Goal: Task Accomplishment & Management: Complete application form

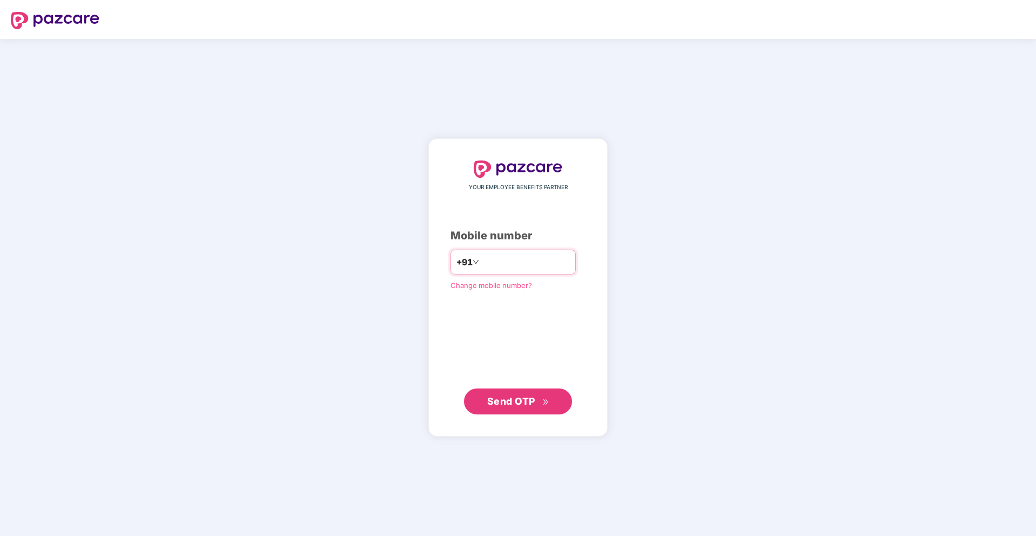
click at [496, 263] on input "number" at bounding box center [525, 261] width 89 height 17
type input "**********"
click at [495, 404] on span "Send OTP" at bounding box center [511, 400] width 48 height 11
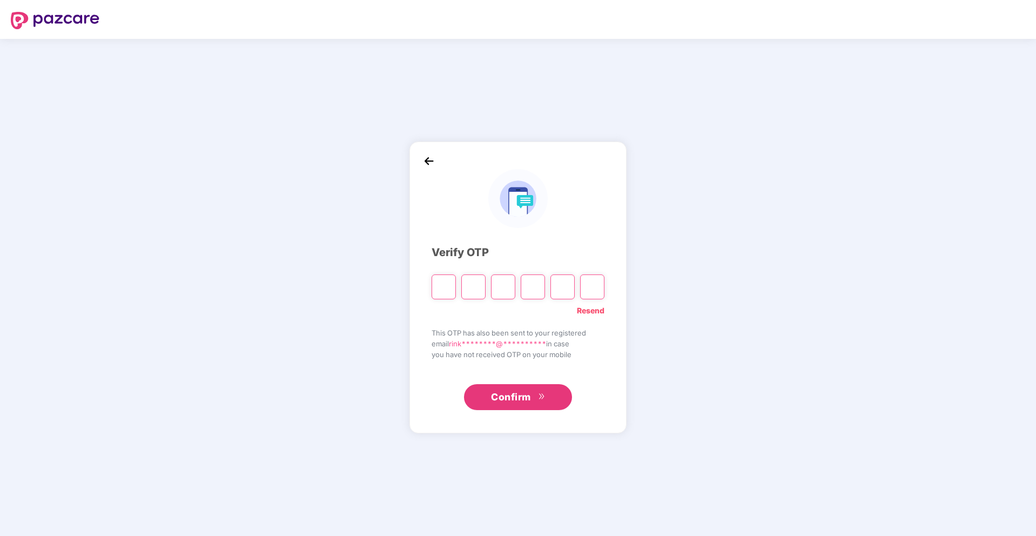
paste input "*"
type input "*"
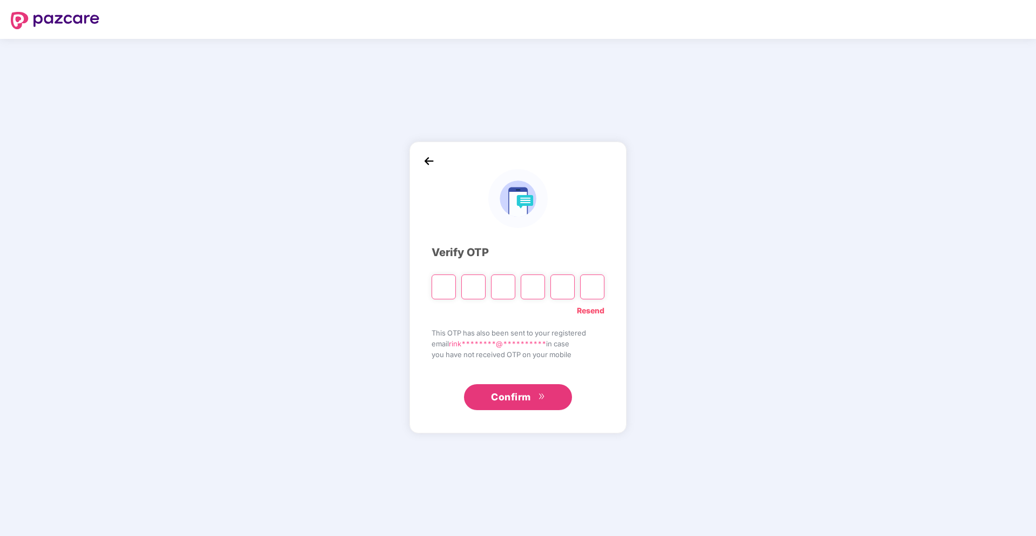
type input "*"
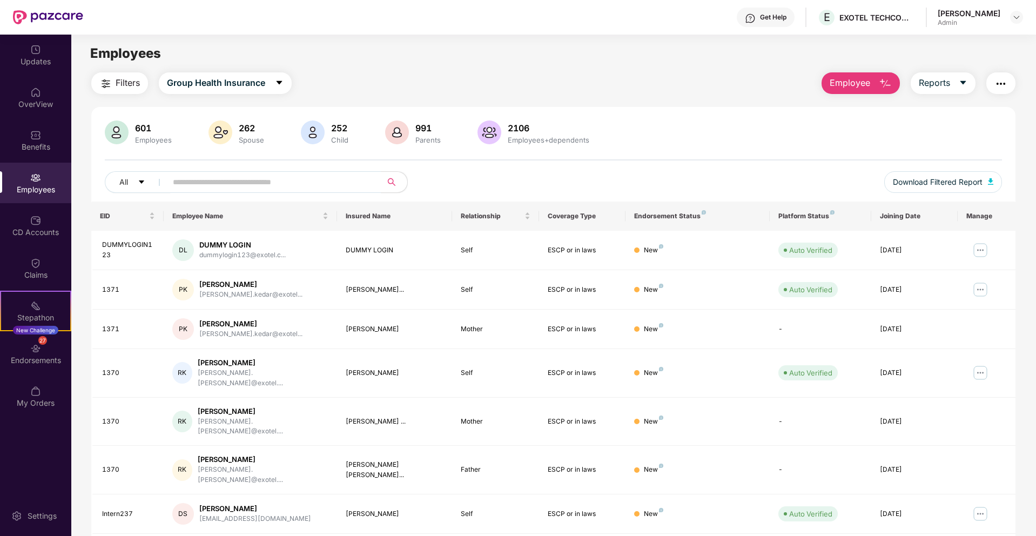
click at [26, 191] on div "Employees" at bounding box center [35, 189] width 71 height 11
click at [842, 86] on span "Employee" at bounding box center [850, 83] width 41 height 14
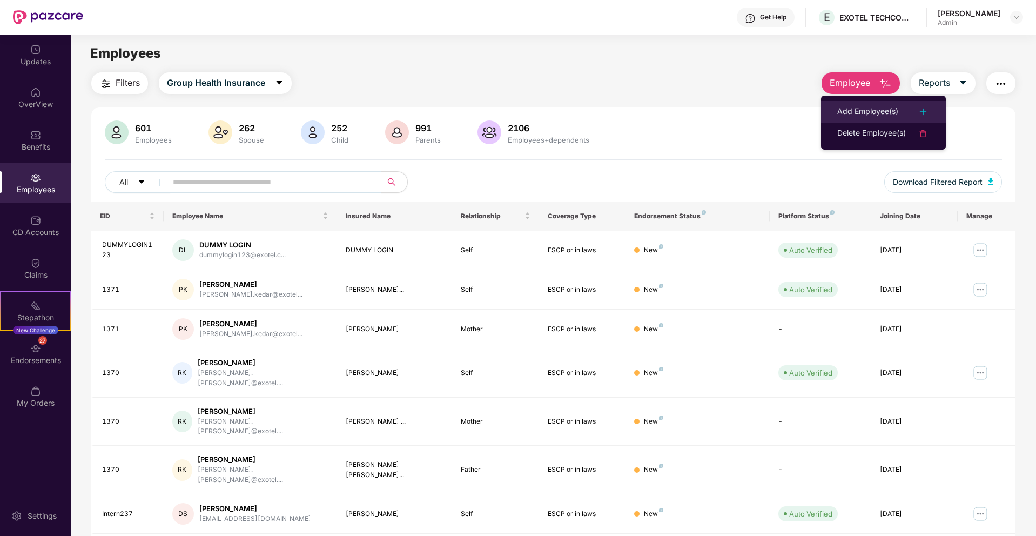
click at [877, 111] on div "Add Employee(s)" at bounding box center [867, 111] width 61 height 13
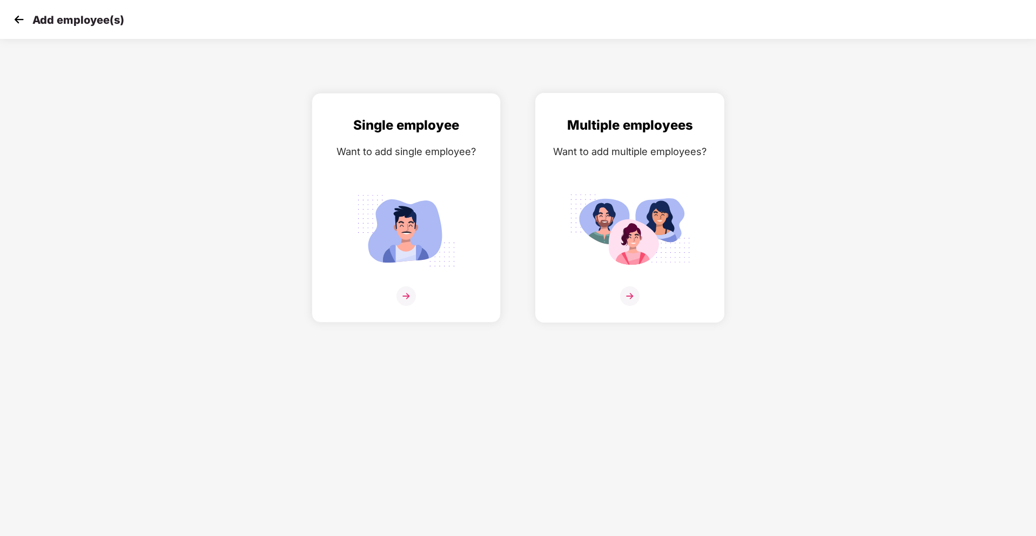
click at [628, 270] on img at bounding box center [629, 231] width 121 height 84
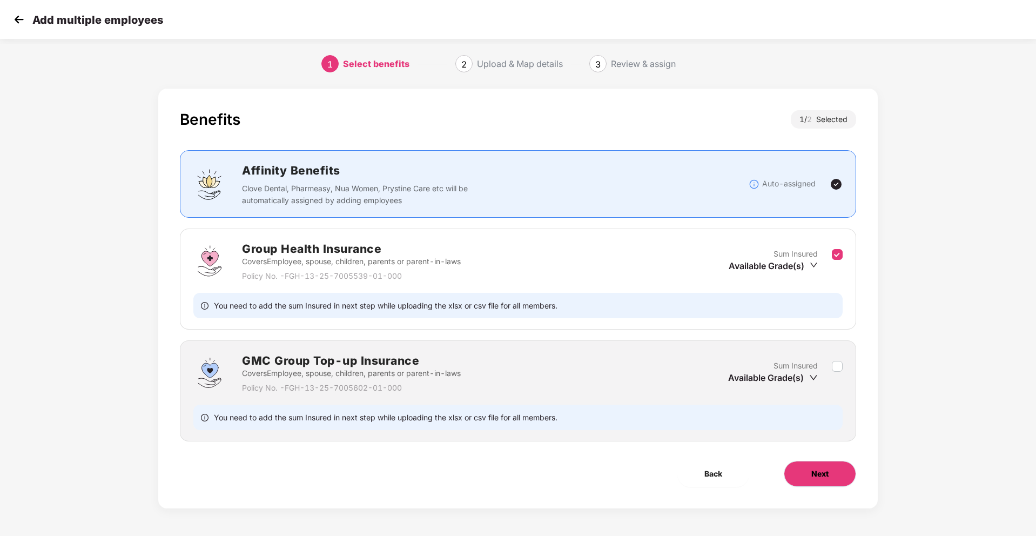
click at [817, 471] on span "Next" at bounding box center [819, 474] width 17 height 12
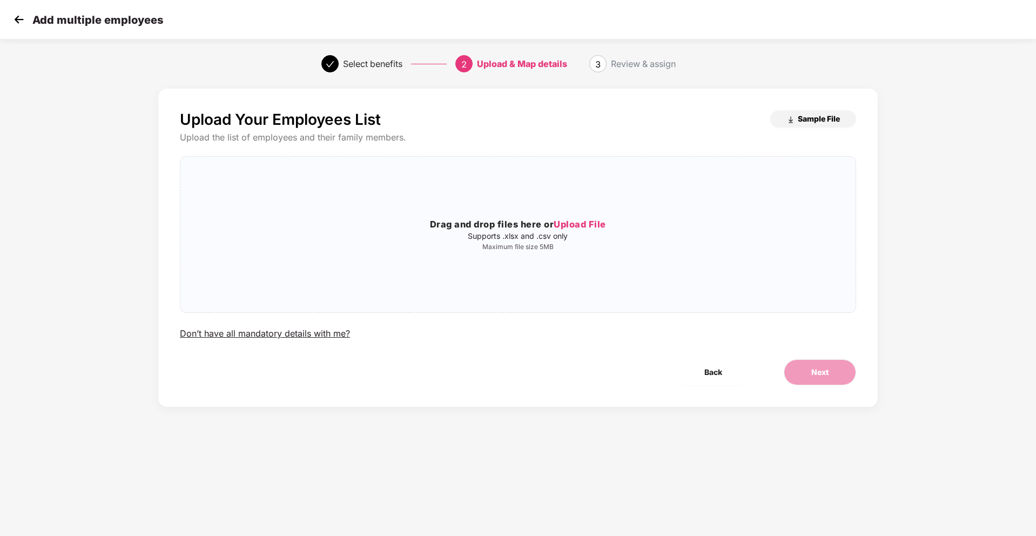
click at [816, 120] on span "Sample File" at bounding box center [819, 118] width 42 height 10
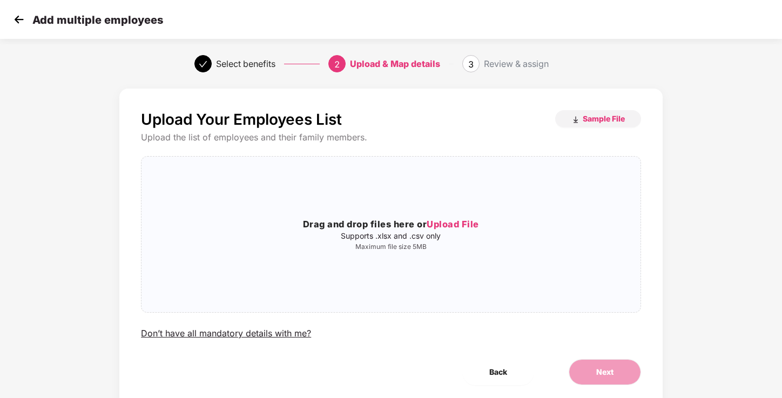
click at [19, 22] on img at bounding box center [19, 19] width 16 height 16
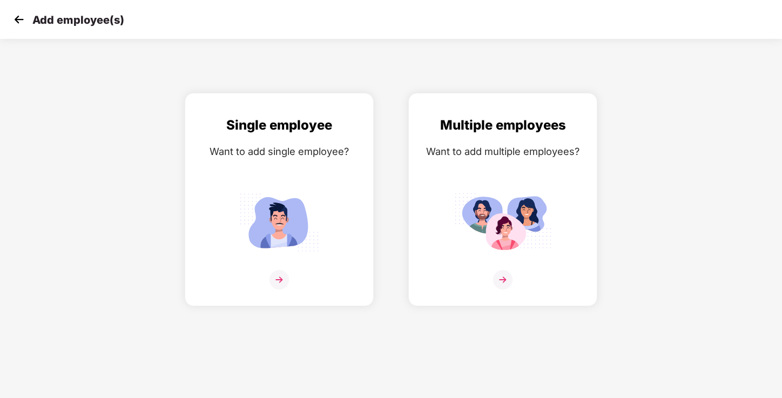
click at [24, 24] on img at bounding box center [19, 19] width 16 height 16
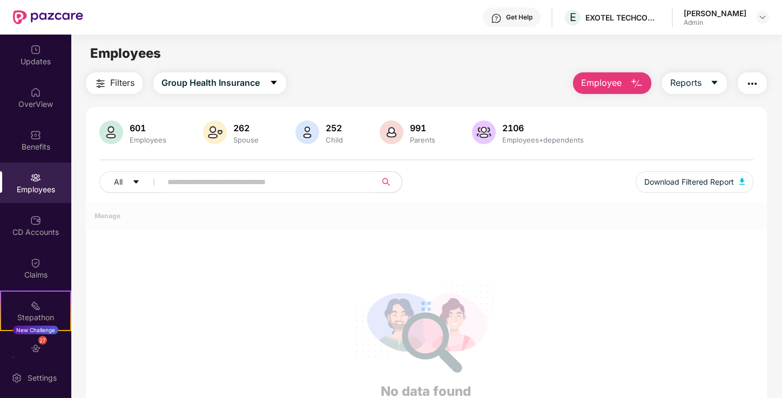
click at [163, 194] on div "All Download Filtered Report" at bounding box center [426, 186] width 654 height 30
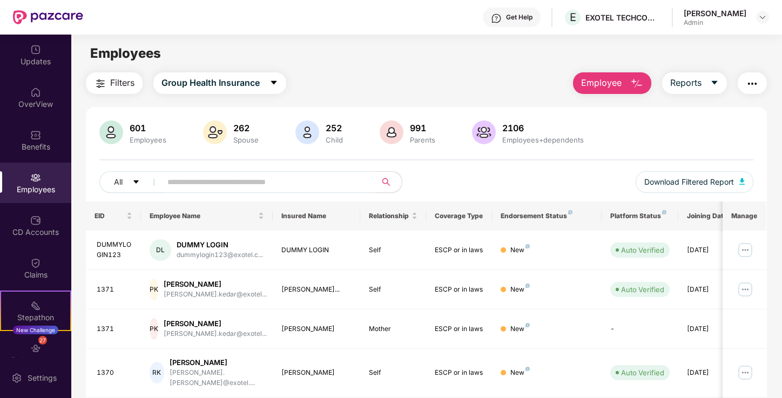
click at [179, 184] on input "text" at bounding box center [264, 182] width 194 height 16
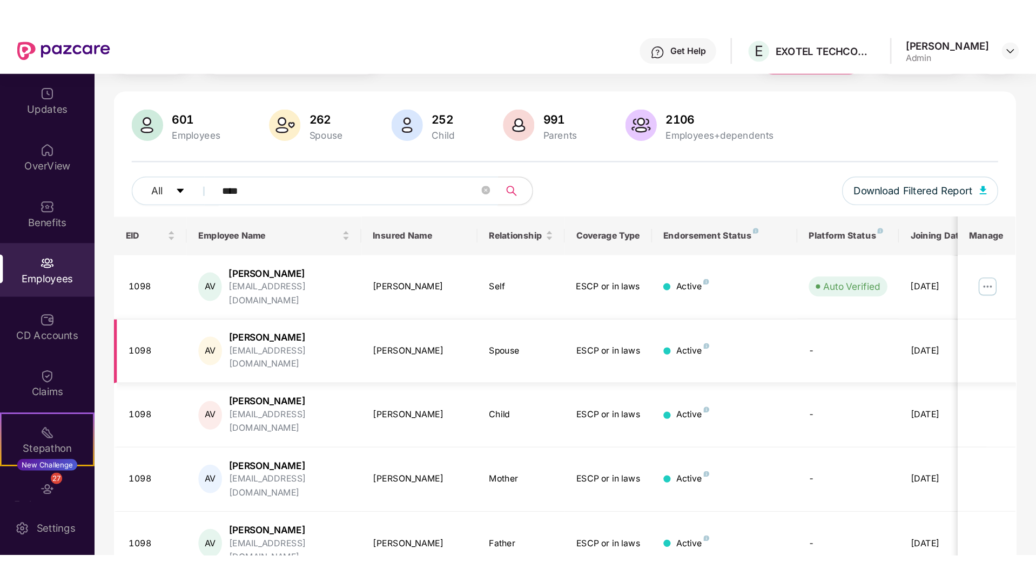
scroll to position [69, 0]
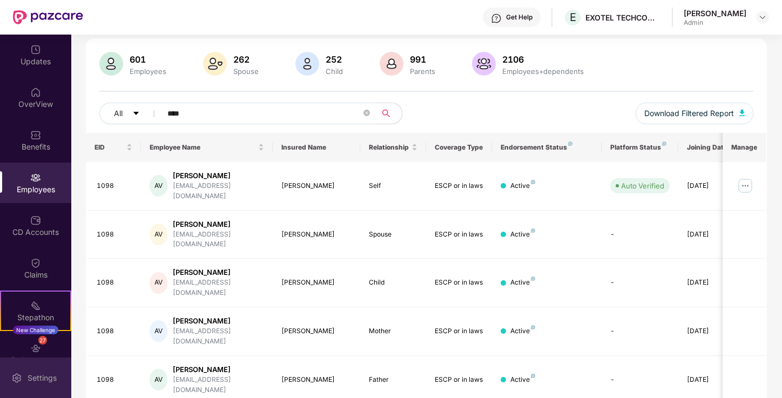
type input "****"
click at [33, 184] on div "Employees" at bounding box center [35, 189] width 71 height 11
click at [30, 174] on img at bounding box center [35, 177] width 11 height 11
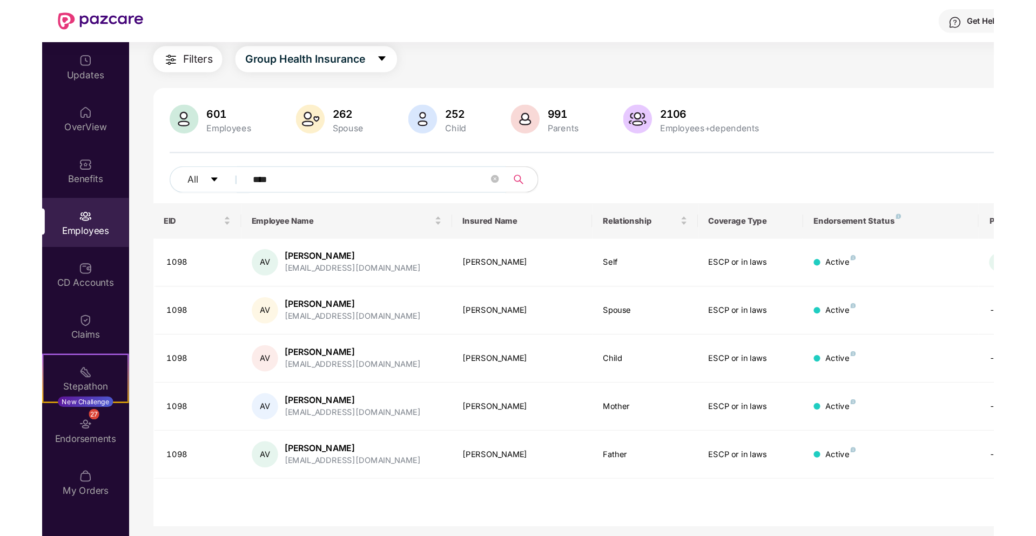
scroll to position [35, 0]
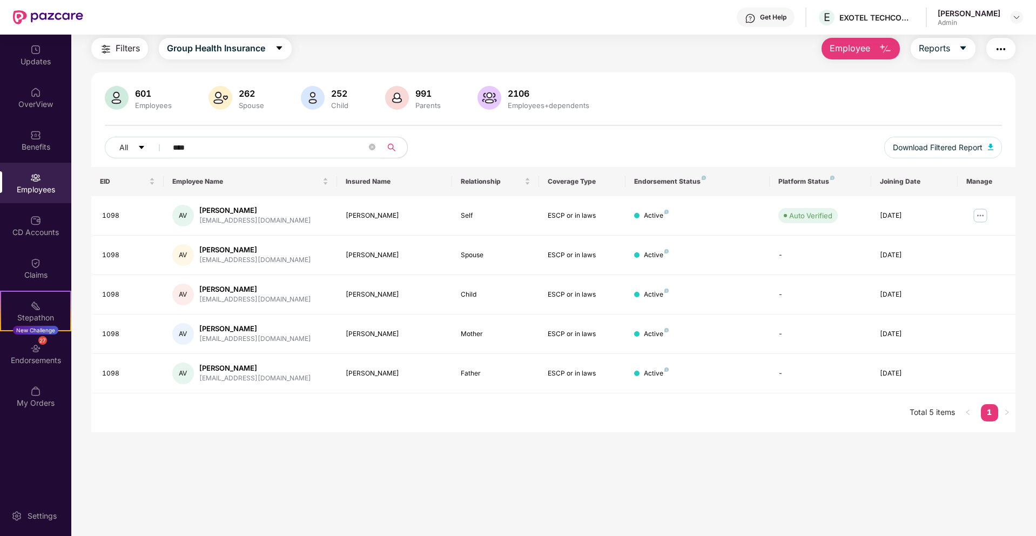
drag, startPoint x: 856, startPoint y: 44, endPoint x: 845, endPoint y: 56, distance: 16.5
click at [856, 44] on span "Employee" at bounding box center [850, 49] width 41 height 14
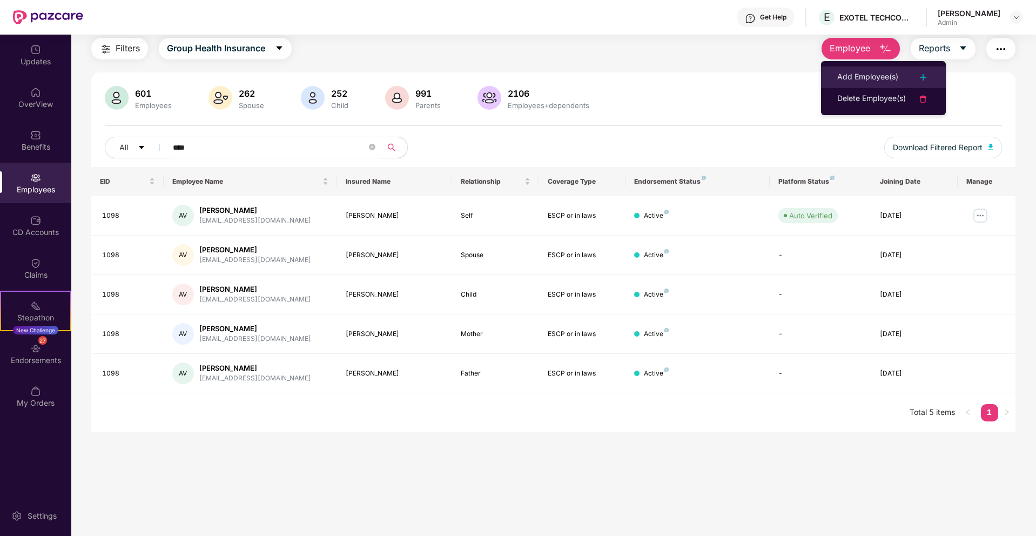
click at [862, 80] on div "Add Employee(s)" at bounding box center [867, 77] width 61 height 13
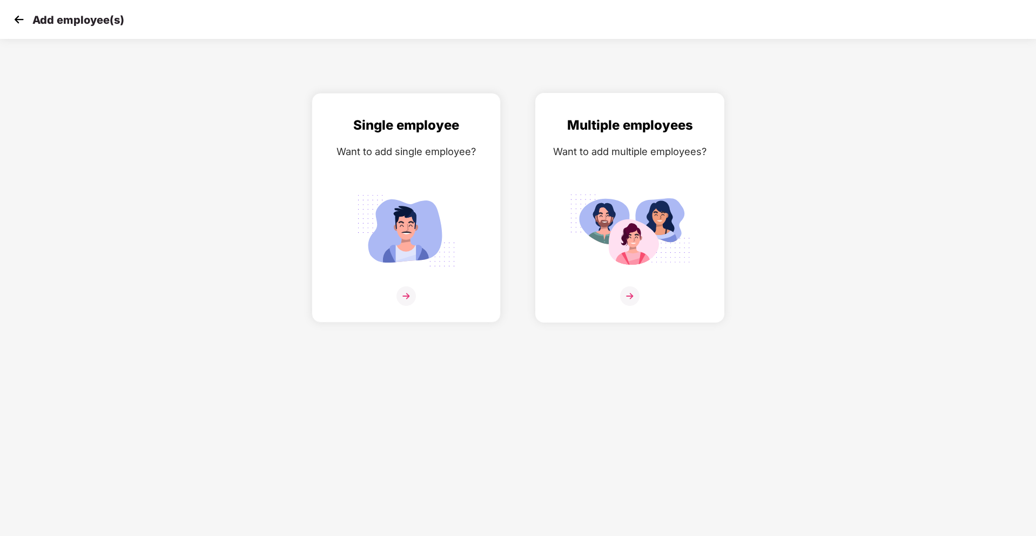
click at [621, 202] on img at bounding box center [629, 231] width 121 height 84
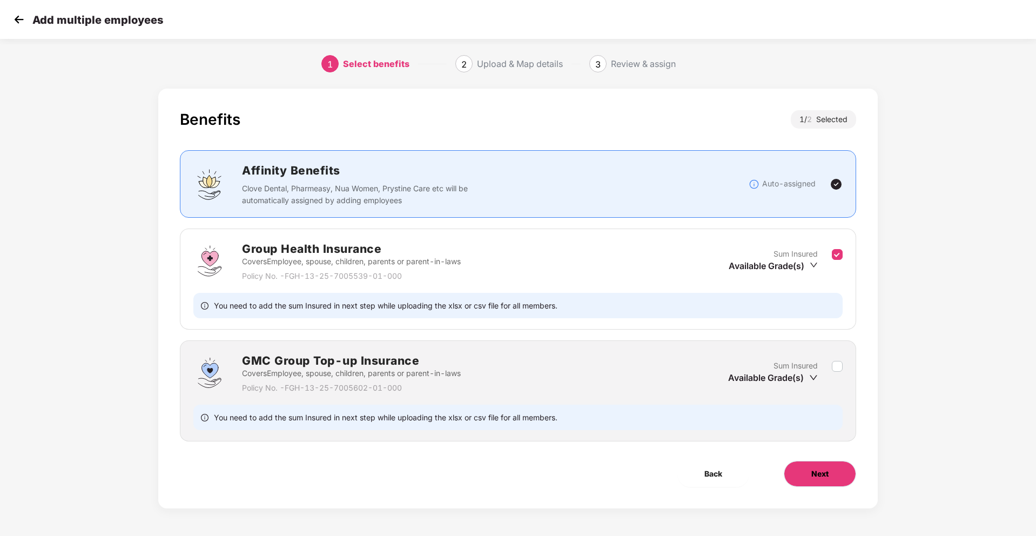
click at [802, 474] on button "Next" at bounding box center [820, 474] width 72 height 26
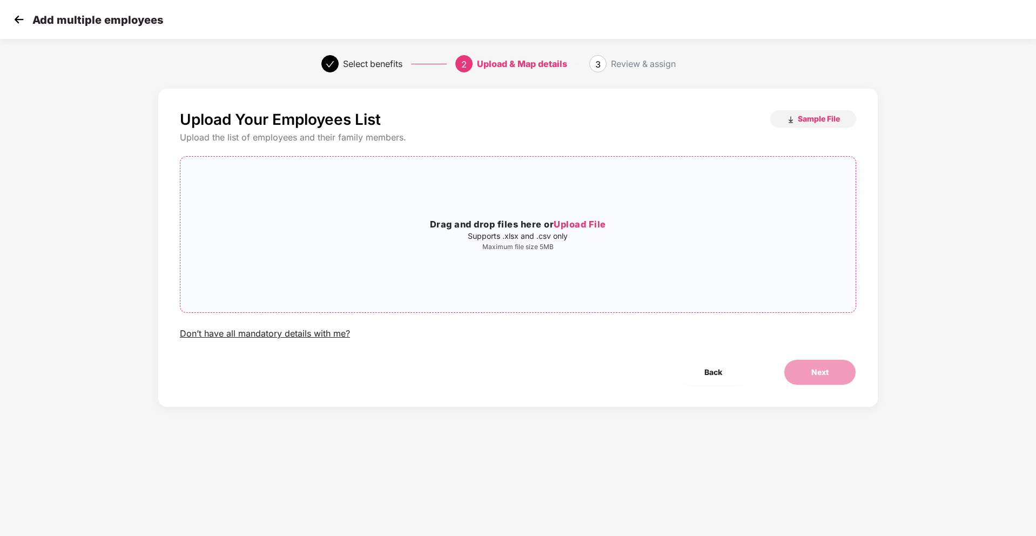
click at [584, 226] on span "Upload File" at bounding box center [580, 224] width 52 height 11
click at [819, 378] on span "Next" at bounding box center [819, 372] width 17 height 12
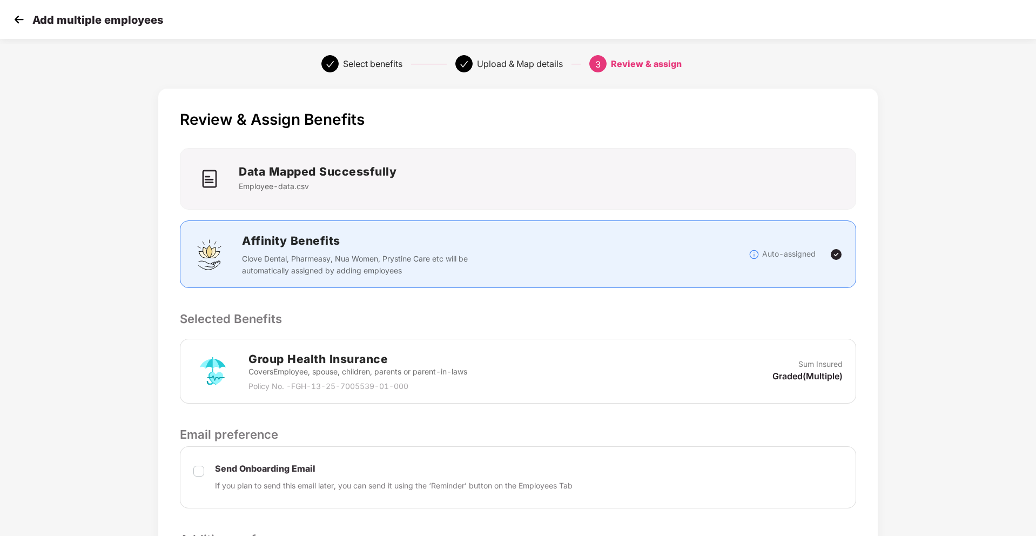
scroll to position [171, 0]
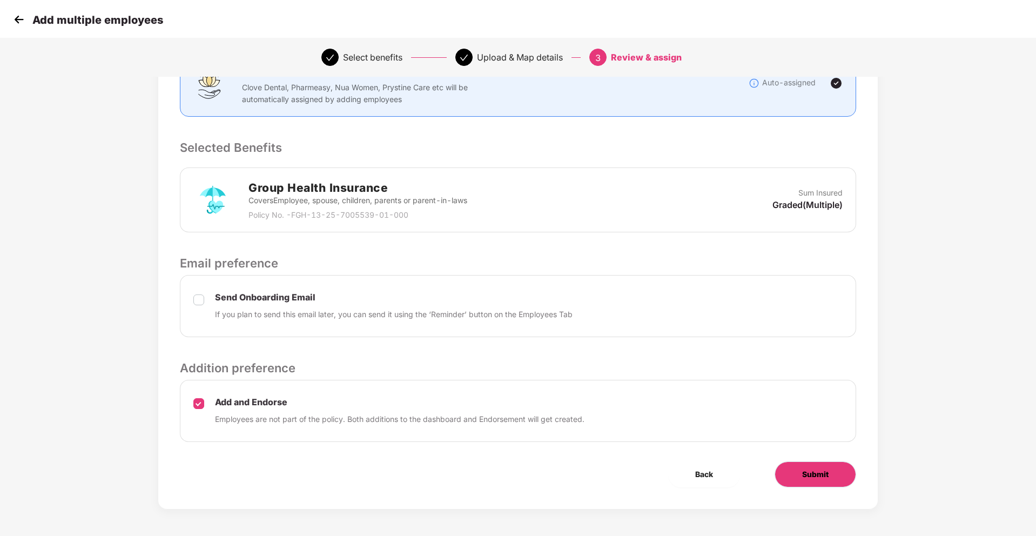
click at [805, 472] on span "Submit" at bounding box center [815, 474] width 26 height 12
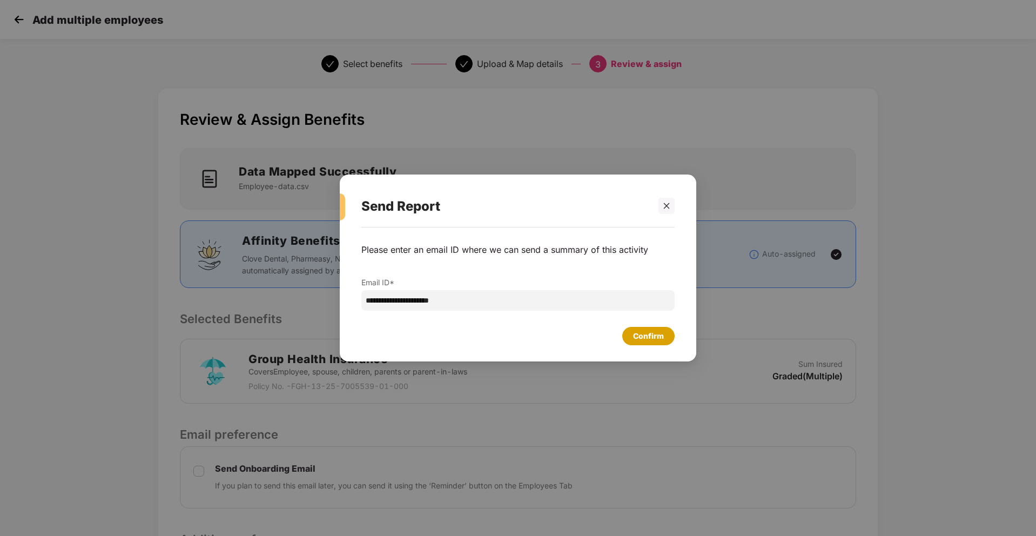
click at [637, 332] on div "Confirm" at bounding box center [648, 336] width 31 height 12
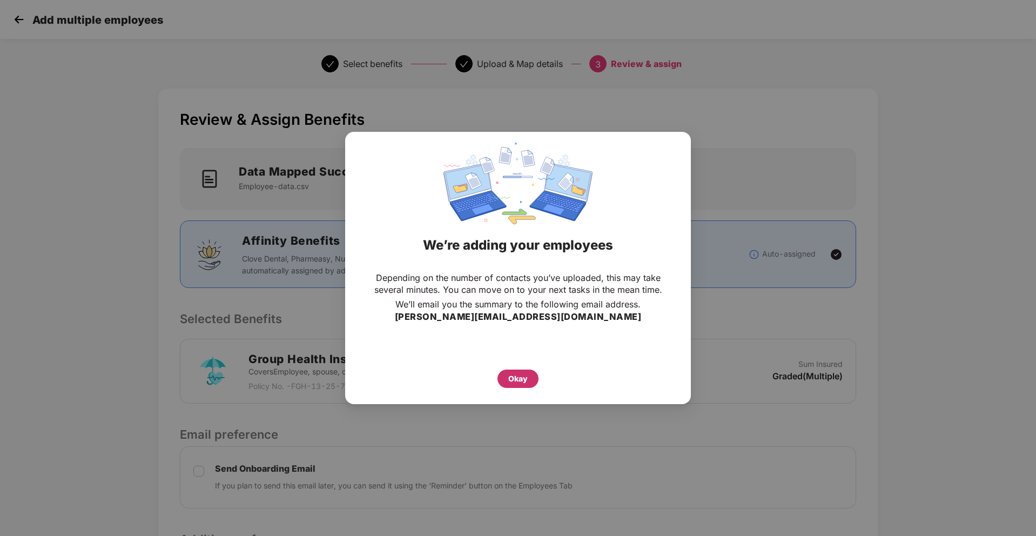
click at [527, 377] on div "Okay" at bounding box center [517, 379] width 19 height 12
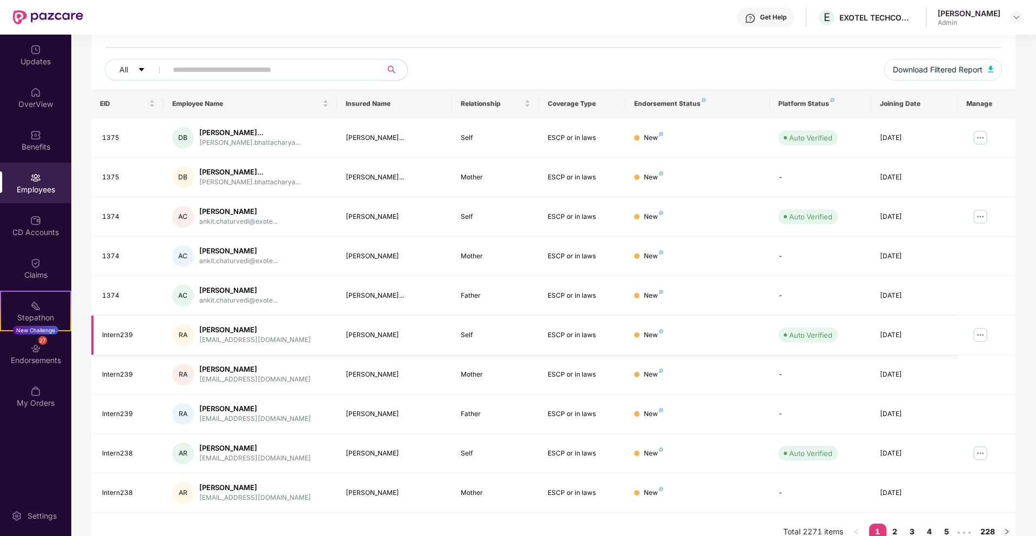
scroll to position [128, 0]
